Goal: Information Seeking & Learning: Check status

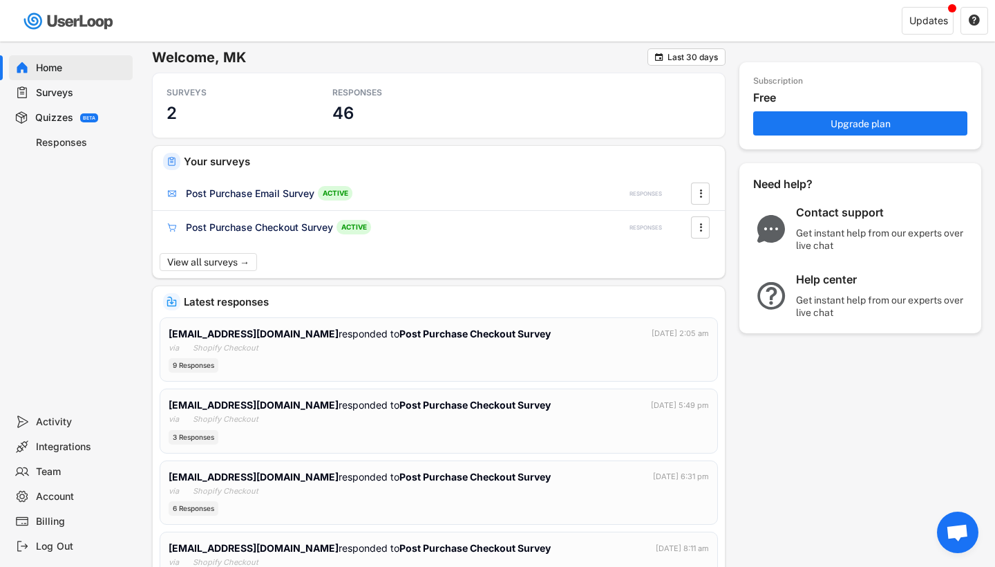
drag, startPoint x: 0, startPoint y: 0, endPoint x: 71, endPoint y: 140, distance: 157.3
click at [71, 140] on div "Responses" at bounding box center [81, 142] width 91 height 13
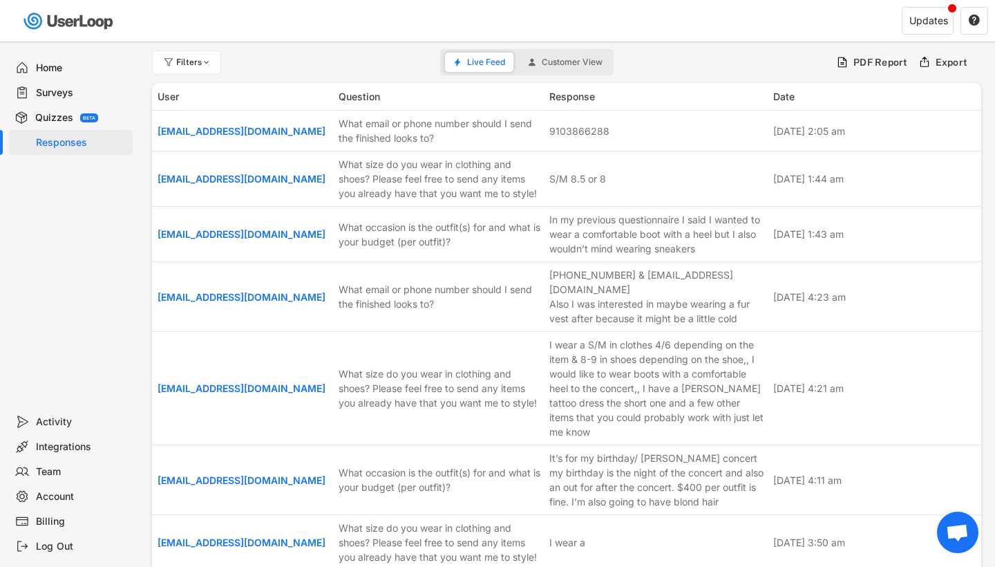
click at [68, 95] on div "Surveys" at bounding box center [81, 92] width 91 height 13
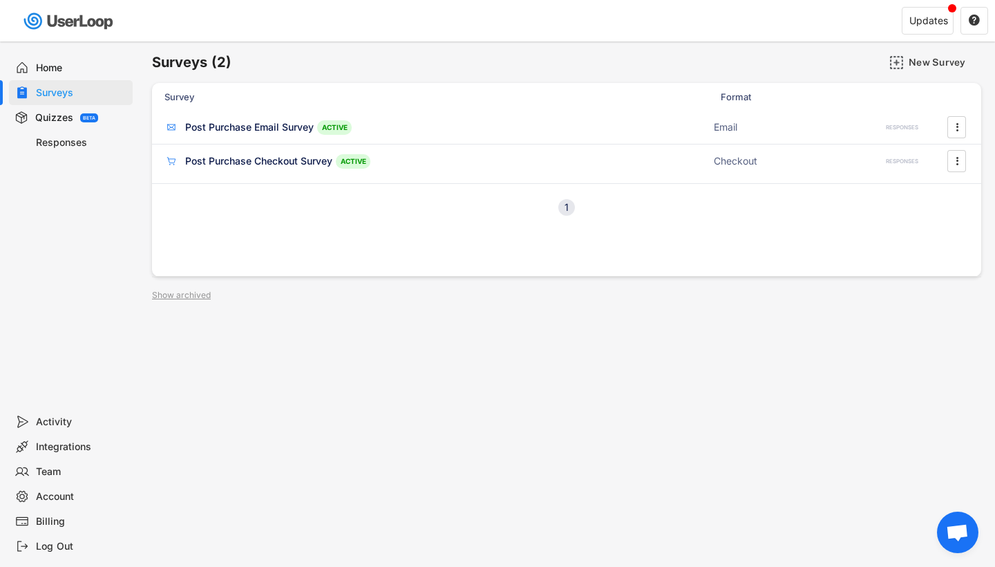
click at [68, 116] on div "Quizzes" at bounding box center [54, 117] width 38 height 13
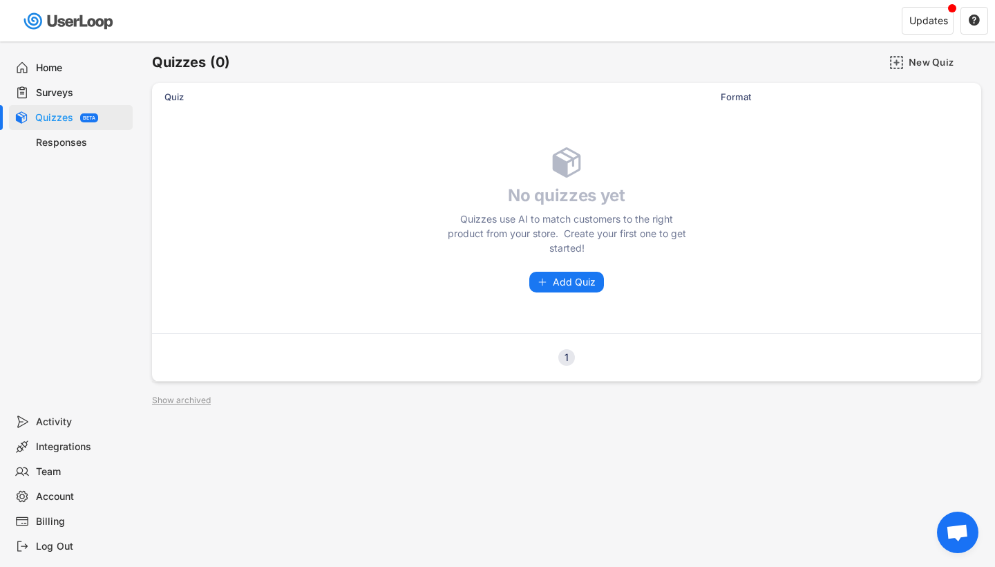
click at [79, 65] on div "Home" at bounding box center [81, 67] width 91 height 13
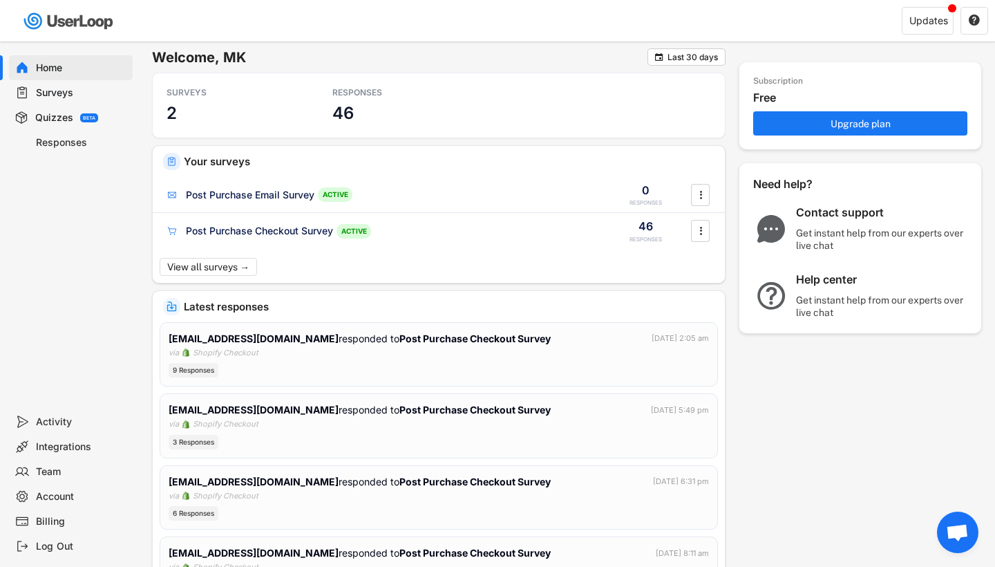
click at [234, 303] on div "Latest responses" at bounding box center [449, 306] width 531 height 10
click at [525, 353] on div "[EMAIL_ADDRESS][DOMAIN_NAME] responded to Post Purchase Checkout Survey [DATE] …" at bounding box center [439, 354] width 540 height 47
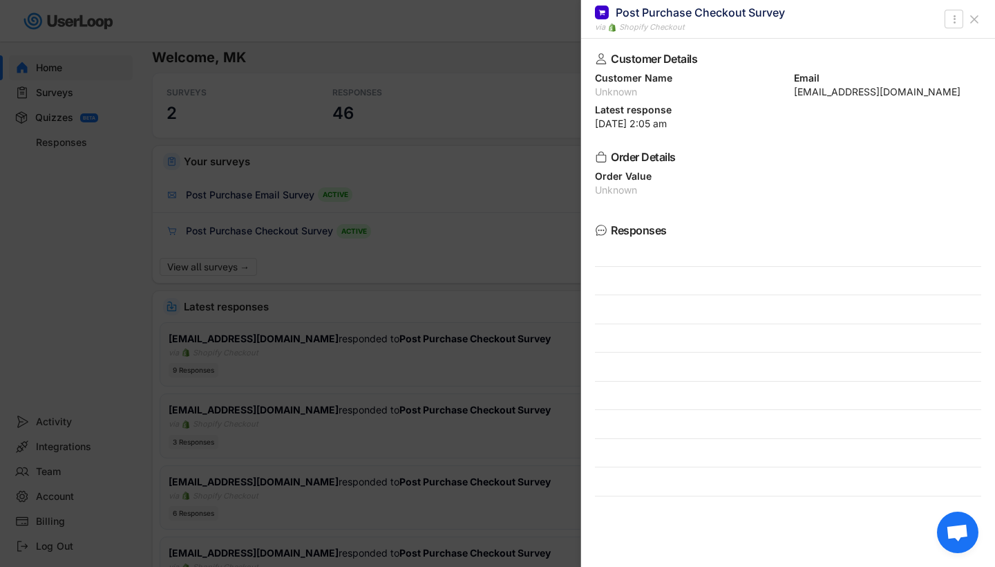
click at [61, 131] on div at bounding box center [497, 283] width 995 height 567
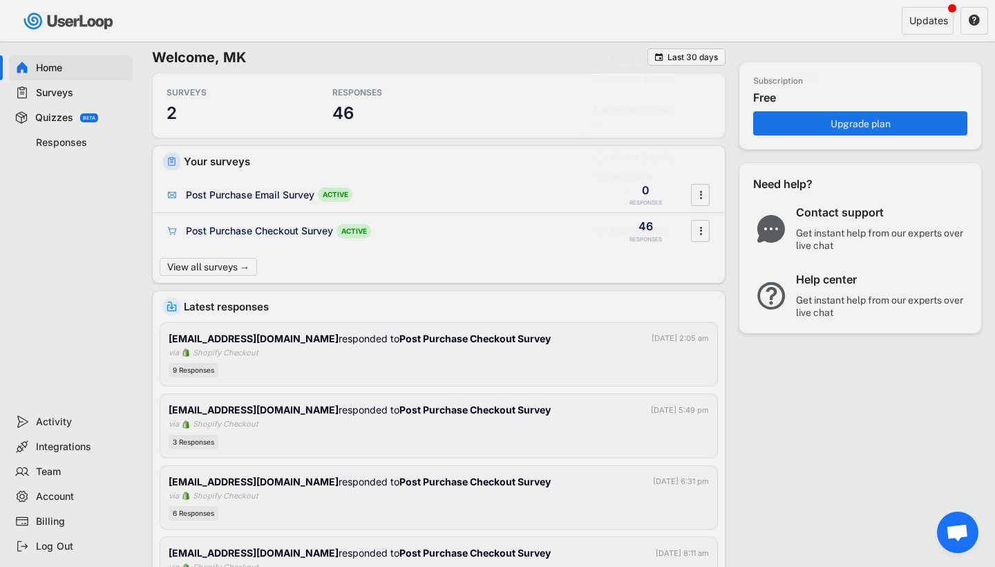
click at [63, 143] on div "Responses" at bounding box center [81, 142] width 91 height 13
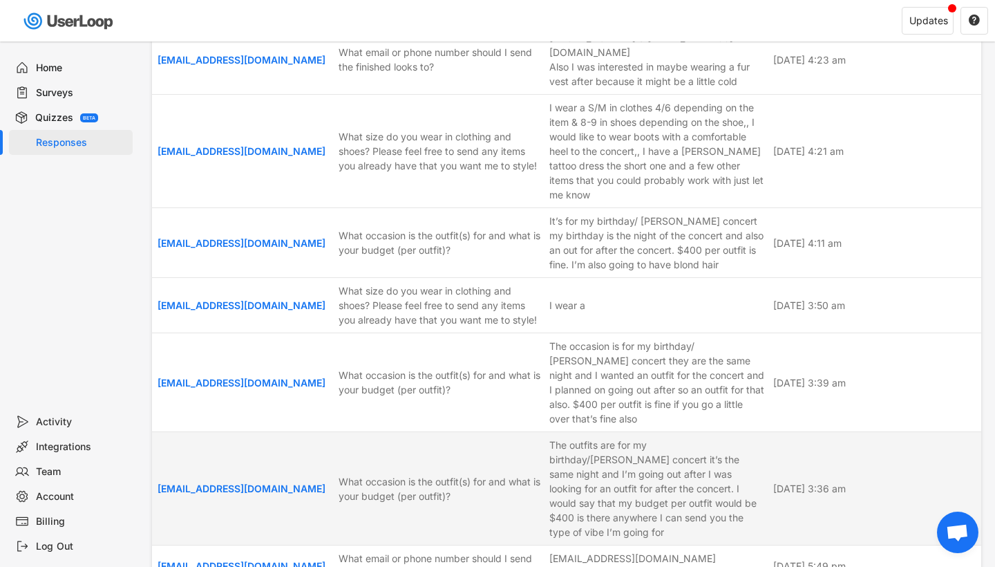
scroll to position [327, 0]
